Goal: Task Accomplishment & Management: Use online tool/utility

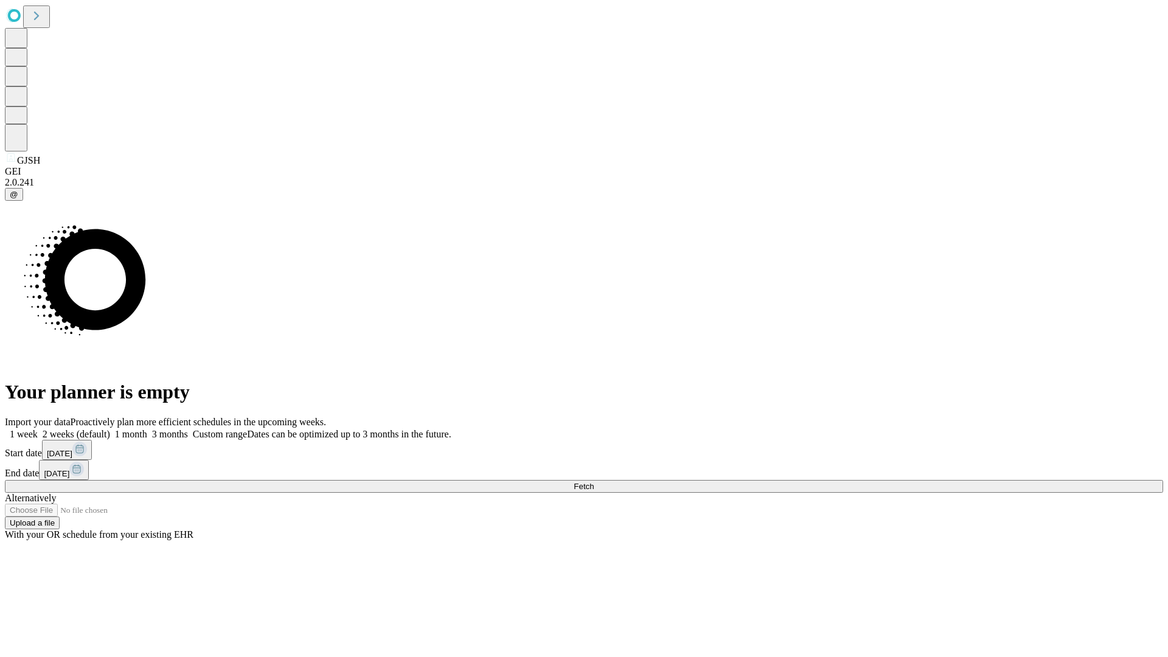
click at [594, 482] on span "Fetch" at bounding box center [583, 486] width 20 height 9
